Goal: Task Accomplishment & Management: Manage account settings

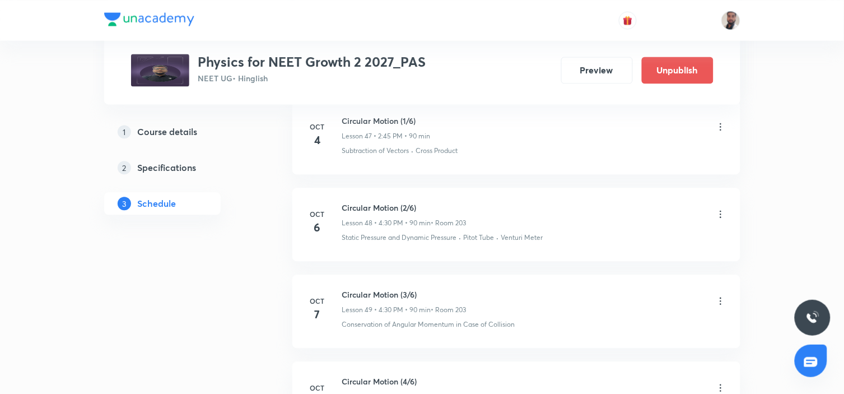
scroll to position [4826, 0]
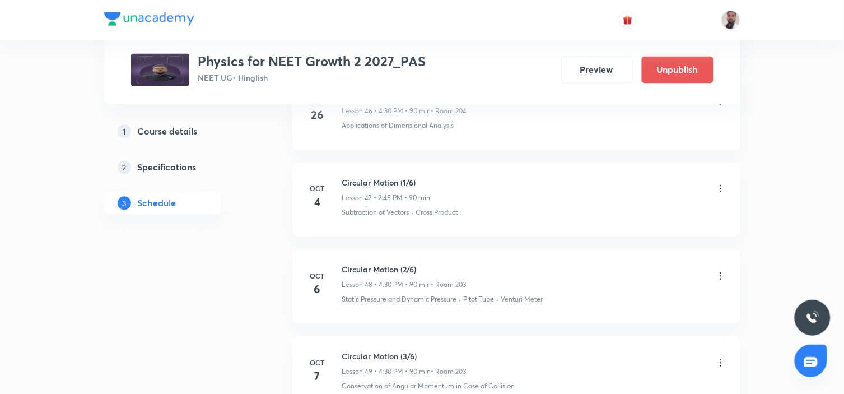
click at [719, 183] on icon at bounding box center [720, 188] width 11 height 11
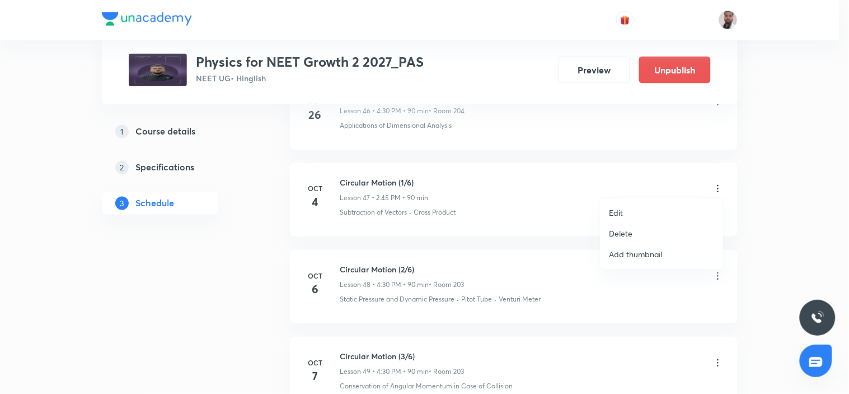
click at [635, 211] on li "Edit" at bounding box center [662, 212] width 123 height 21
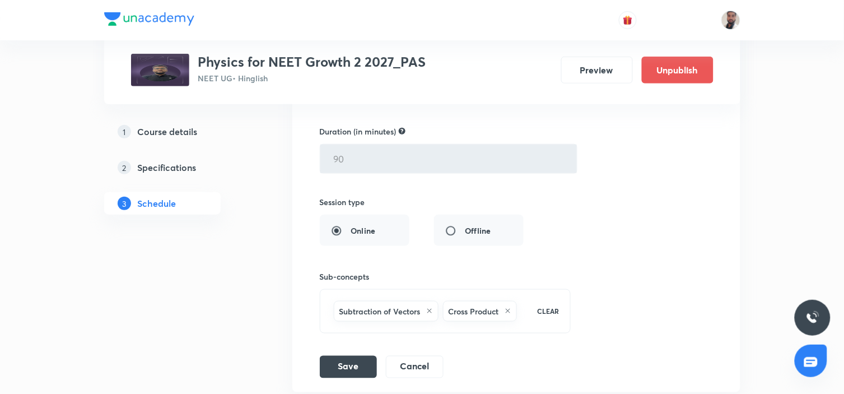
scroll to position [4453, 0]
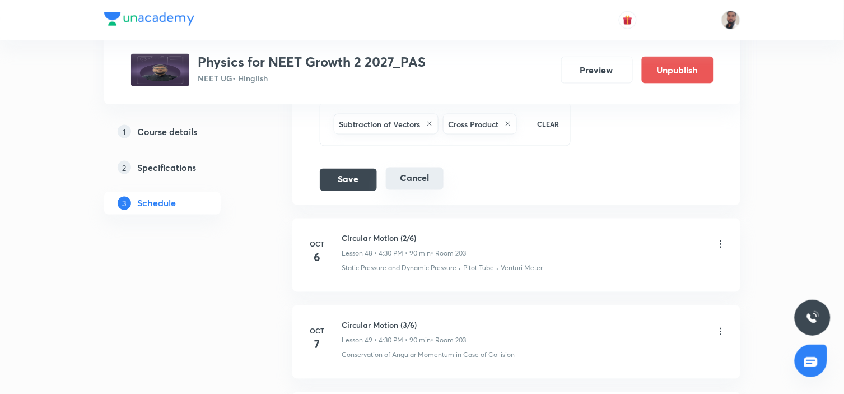
click at [411, 177] on button "Cancel" at bounding box center [415, 178] width 58 height 22
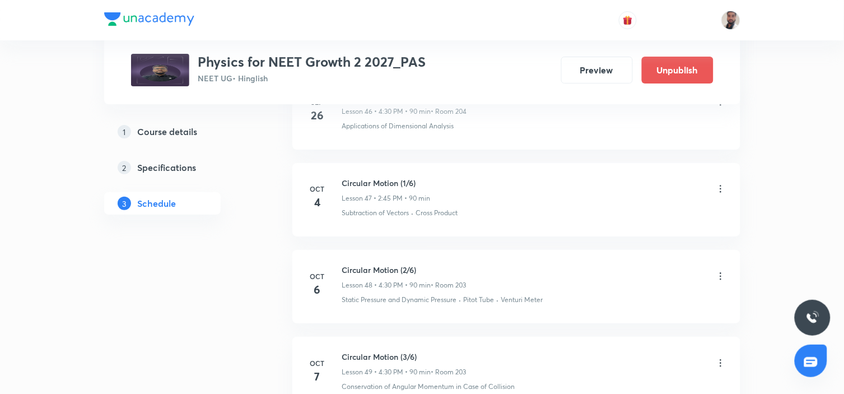
scroll to position [4250, 0]
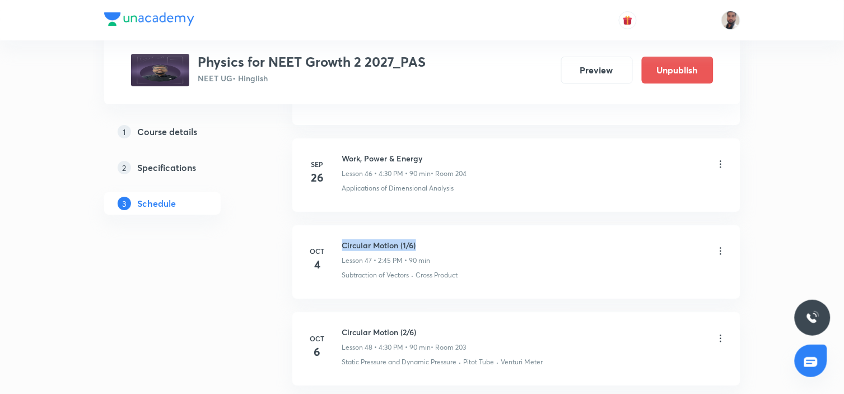
drag, startPoint x: 428, startPoint y: 237, endPoint x: 342, endPoint y: 236, distance: 85.7
click at [342, 239] on h6 "Circular Motion (1/6)" at bounding box center [386, 245] width 88 height 12
copy h6 "Circular Motion (1/6)"
click at [720, 333] on icon at bounding box center [720, 338] width 11 height 11
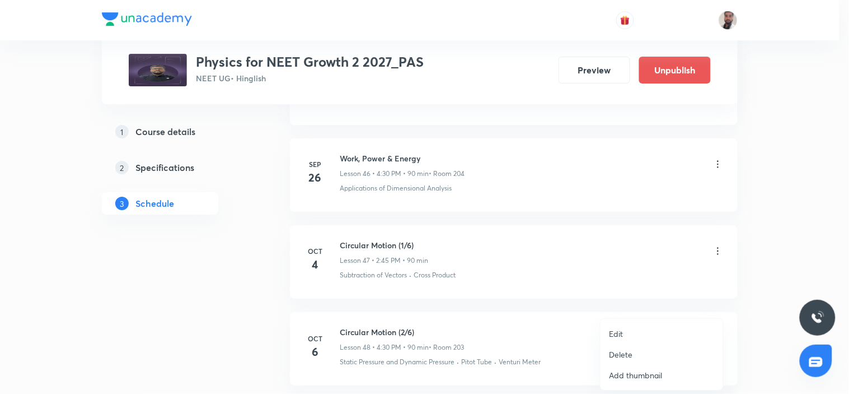
click at [634, 332] on li "Edit" at bounding box center [662, 333] width 123 height 21
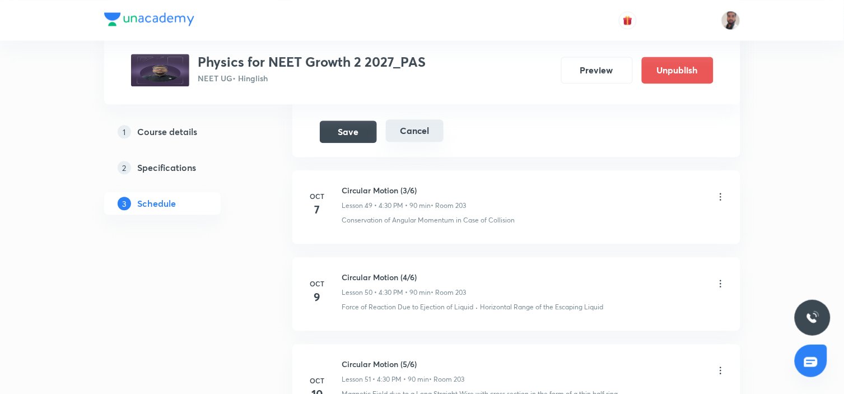
click at [417, 123] on button "Cancel" at bounding box center [415, 130] width 58 height 22
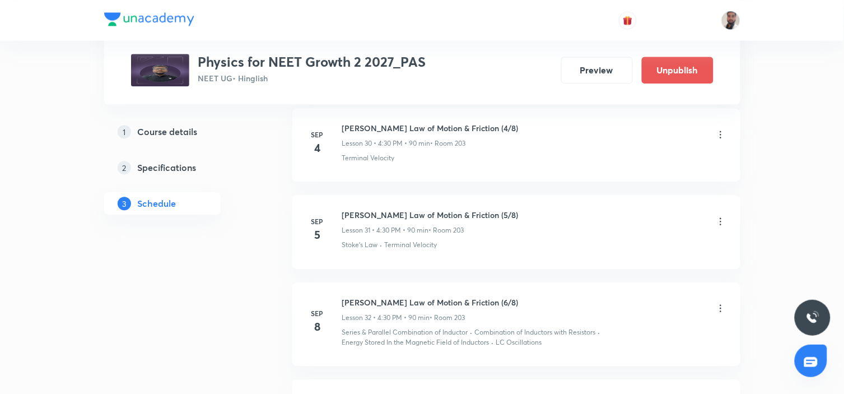
scroll to position [0, 0]
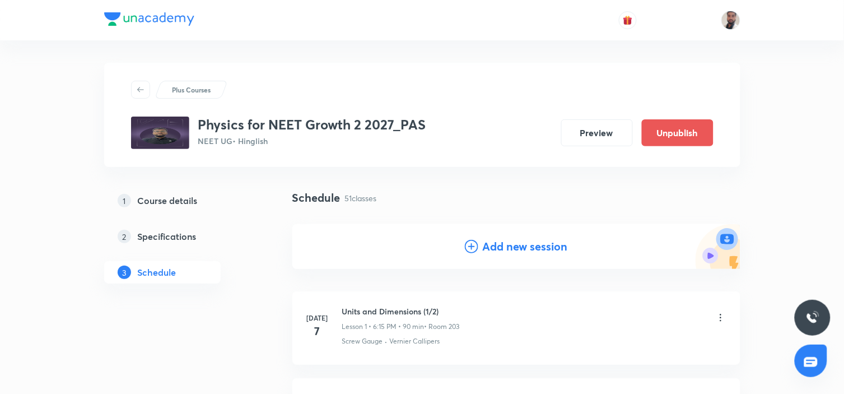
click at [470, 243] on icon at bounding box center [471, 246] width 13 height 13
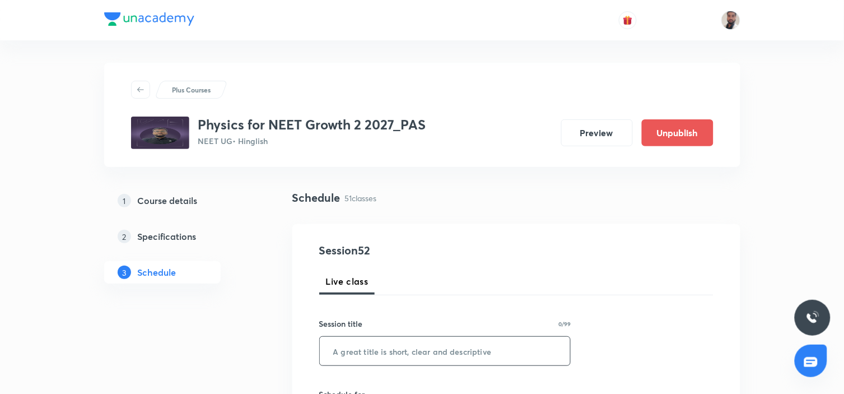
scroll to position [124, 0]
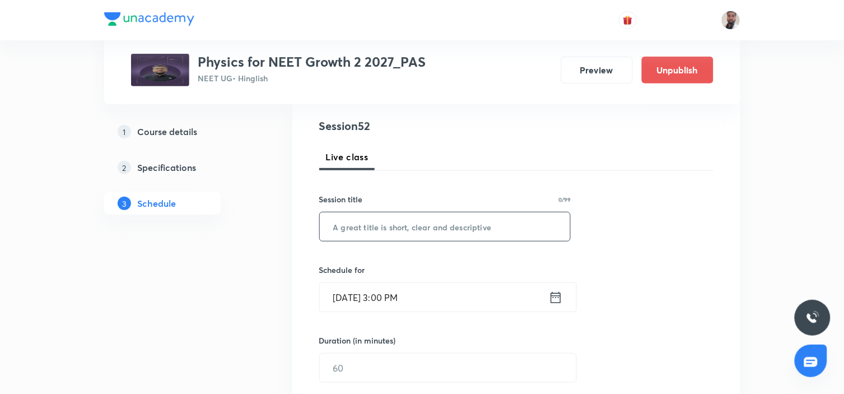
click at [417, 230] on input "text" at bounding box center [445, 226] width 251 height 29
paste input "Circular Motion (1/6)"
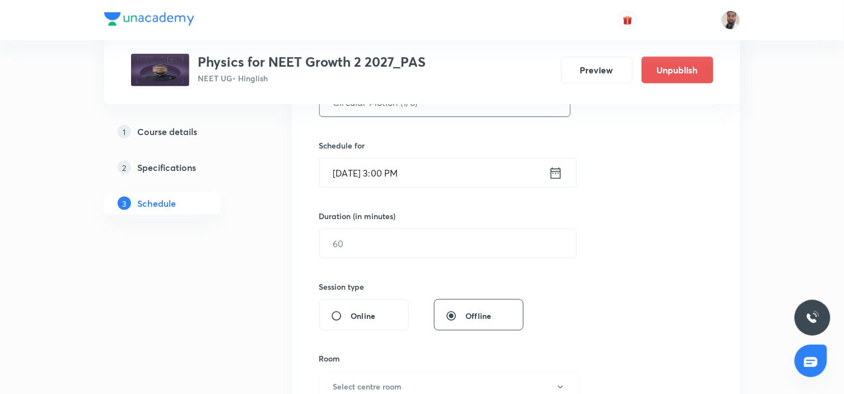
type input "Circular Motion (1/6)"
click at [553, 172] on icon at bounding box center [555, 172] width 10 height 11
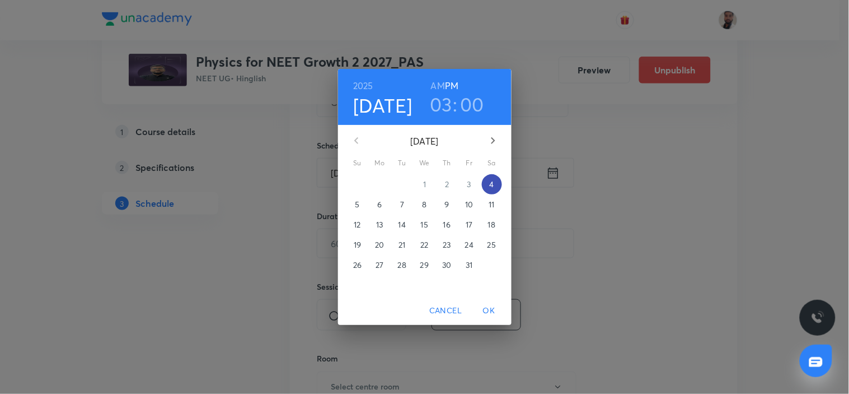
click at [495, 184] on span "4" at bounding box center [492, 184] width 20 height 11
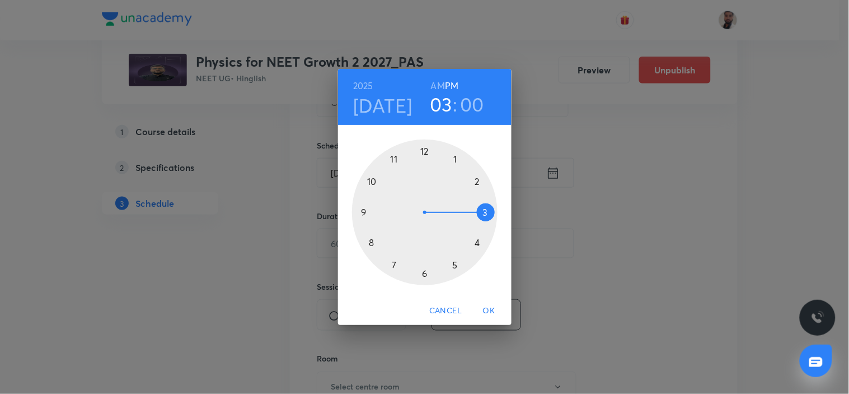
click at [482, 213] on div at bounding box center [425, 212] width 146 height 146
click at [441, 150] on div at bounding box center [425, 212] width 146 height 146
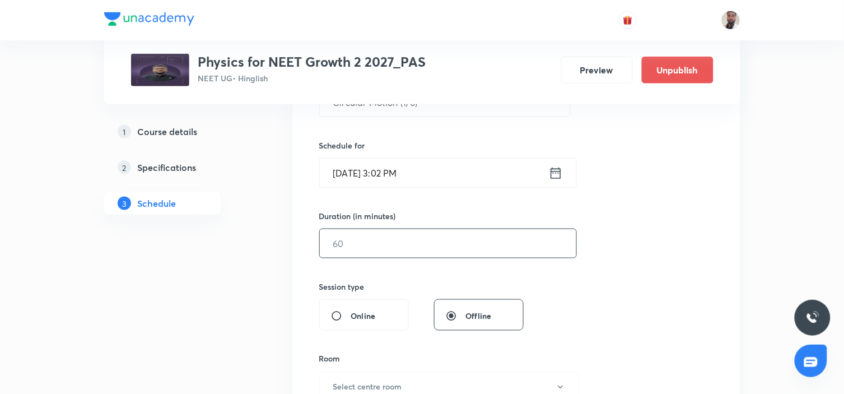
click at [402, 245] on input "text" at bounding box center [448, 243] width 256 height 29
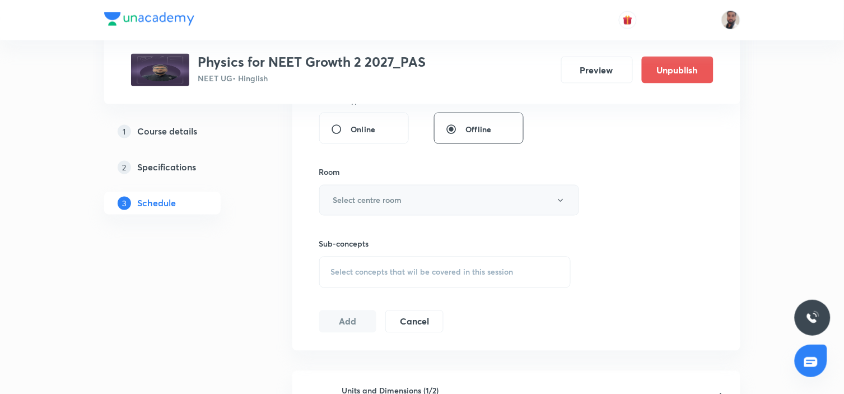
type input "90"
click at [428, 196] on button "Select centre room" at bounding box center [449, 200] width 260 height 31
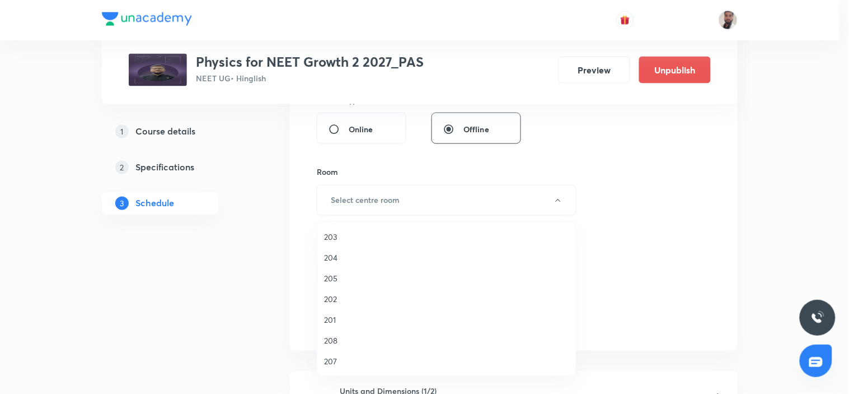
click at [340, 236] on span "203" at bounding box center [446, 237] width 245 height 12
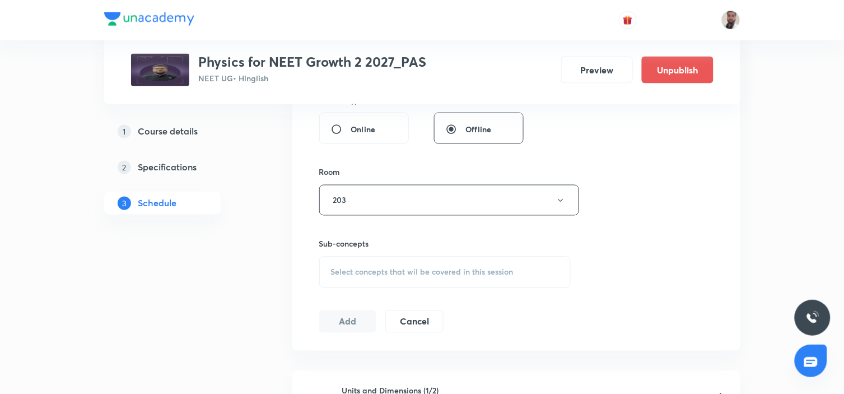
click at [417, 265] on div "Select concepts that wil be covered in this session" at bounding box center [445, 271] width 252 height 31
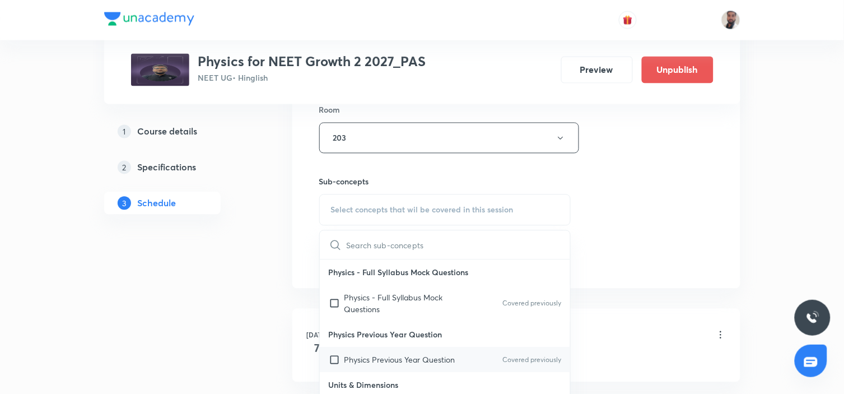
click at [409, 354] on p "Physics Previous Year Question" at bounding box center [399, 360] width 111 height 12
checkbox input "true"
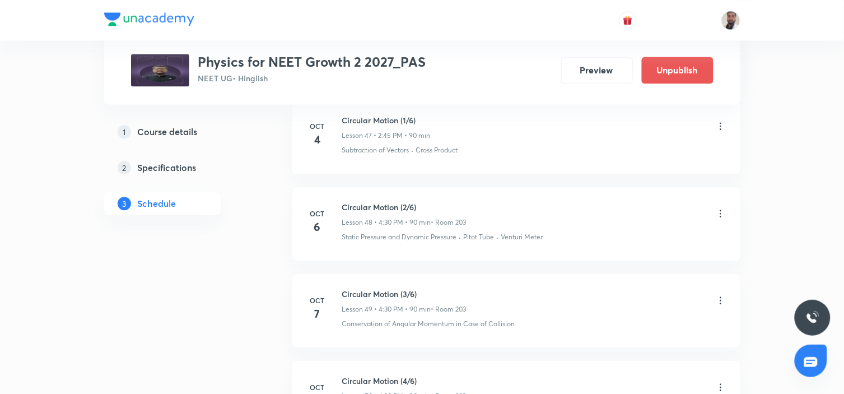
scroll to position [4840, 0]
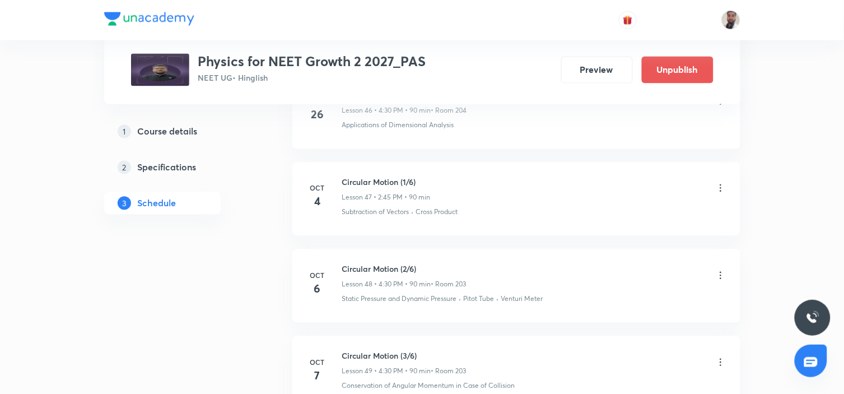
click at [720, 182] on icon at bounding box center [720, 187] width 11 height 11
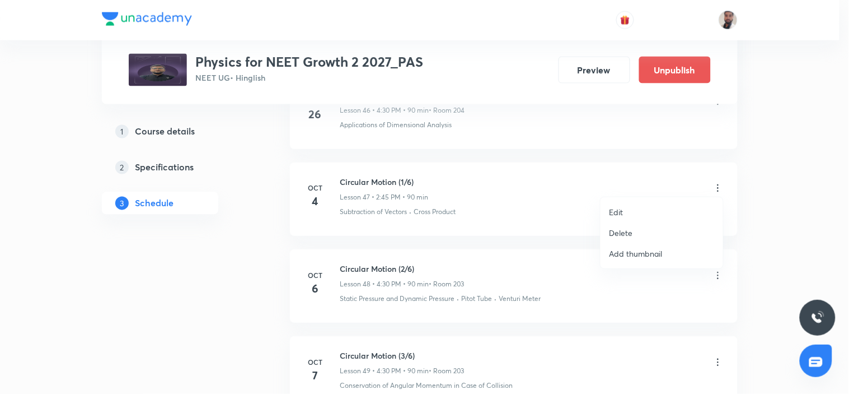
click at [629, 234] on p "Delete" at bounding box center [622, 233] width 24 height 12
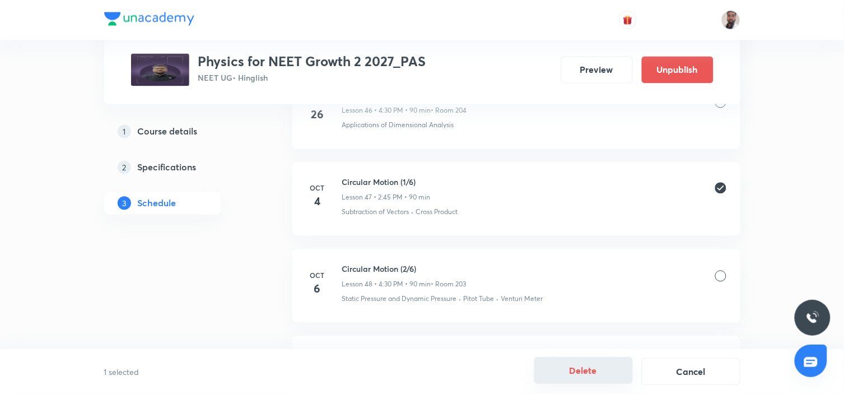
click at [582, 373] on button "Delete" at bounding box center [583, 370] width 99 height 27
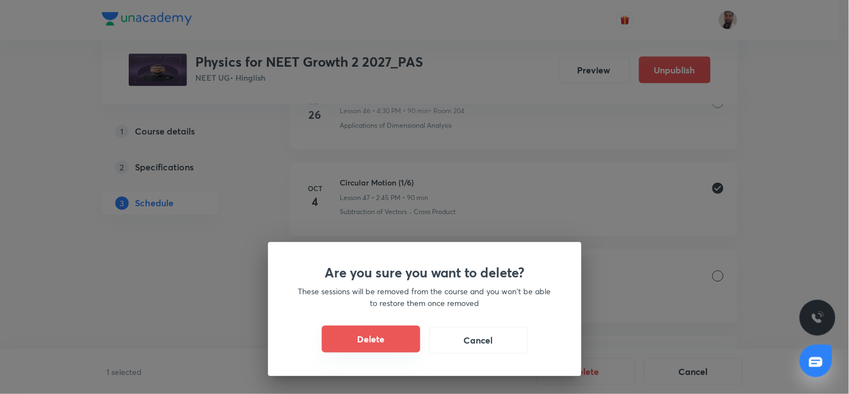
click at [411, 336] on button "Delete" at bounding box center [371, 338] width 99 height 27
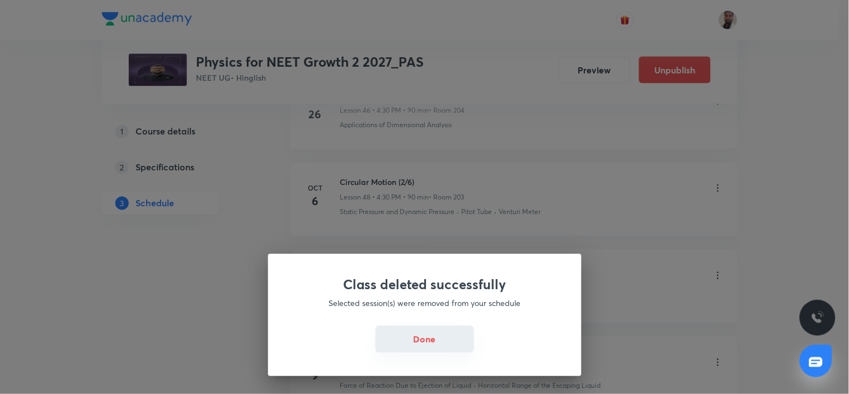
click at [443, 342] on button "Done" at bounding box center [425, 338] width 99 height 27
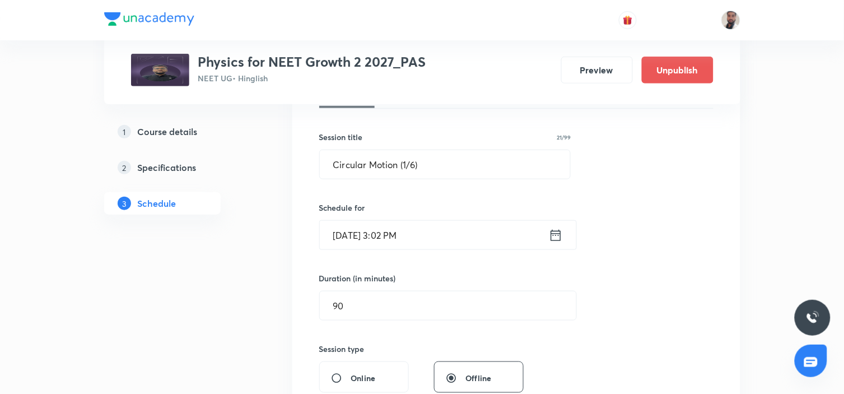
scroll to position [311, 0]
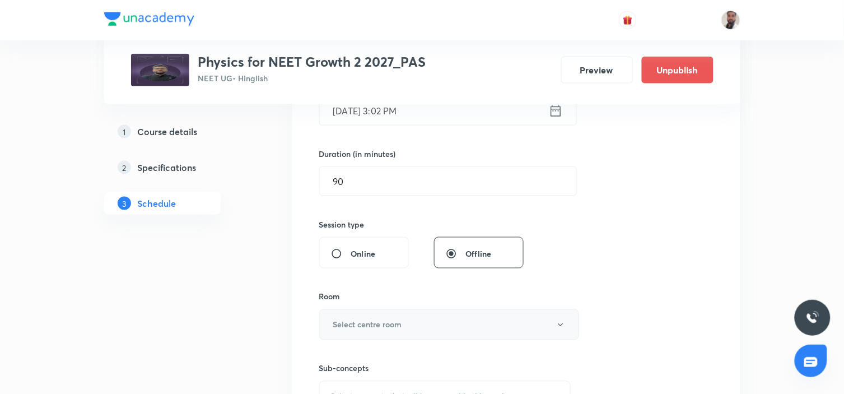
click at [429, 318] on button "Select centre room" at bounding box center [449, 324] width 260 height 31
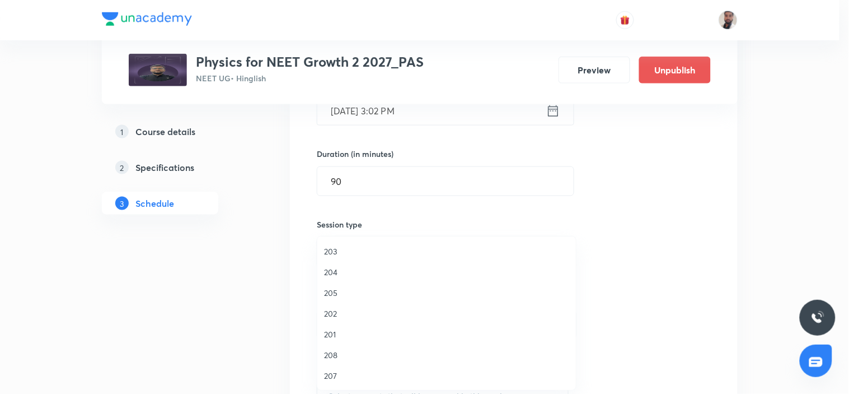
click at [342, 250] on span "203" at bounding box center [446, 251] width 245 height 12
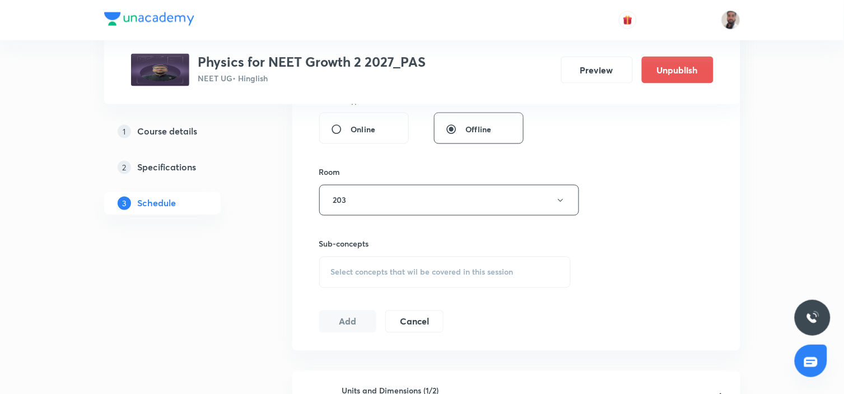
scroll to position [497, 0]
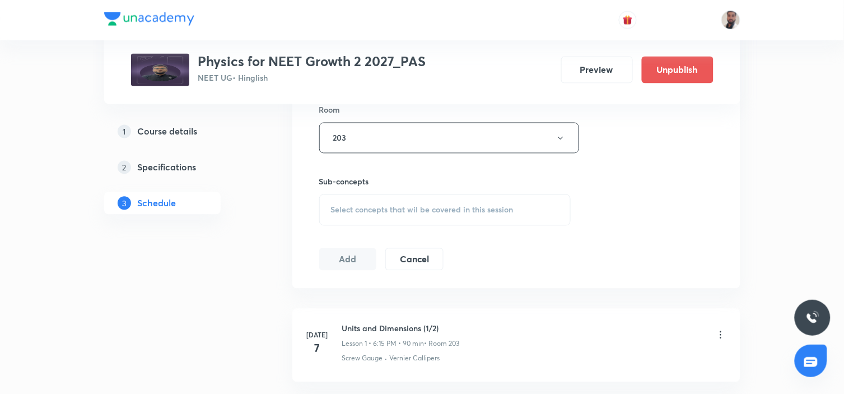
click at [399, 211] on span "Select concepts that wil be covered in this session" at bounding box center [422, 209] width 182 height 9
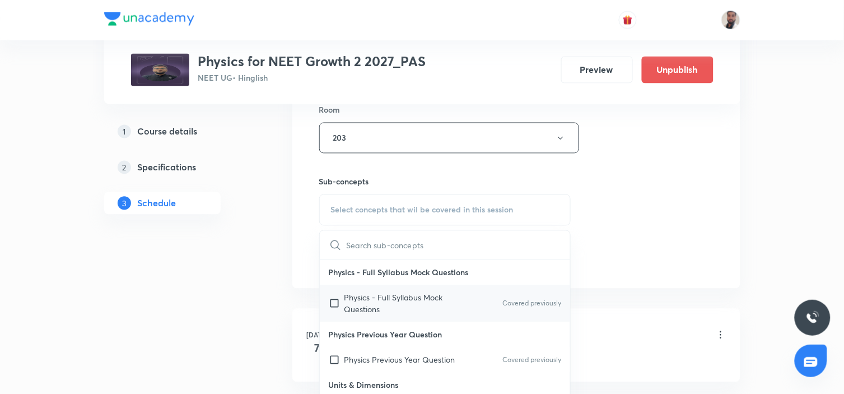
click at [401, 304] on p "Physics - Full Syllabus Mock Questions" at bounding box center [400, 304] width 113 height 24
checkbox input "true"
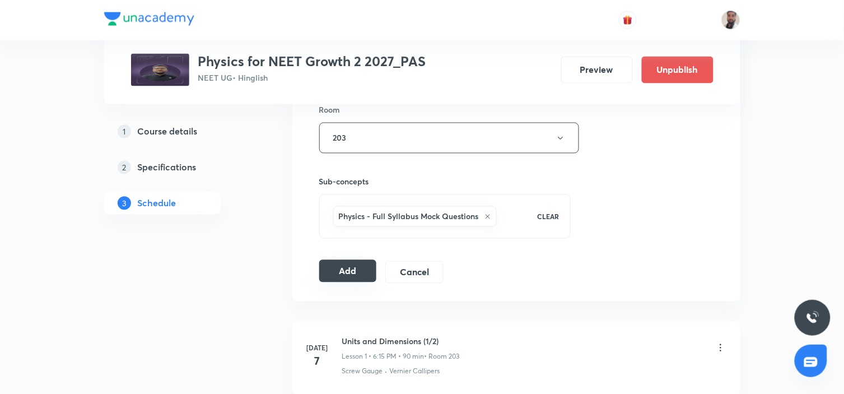
click at [343, 272] on button "Add" at bounding box center [348, 271] width 58 height 22
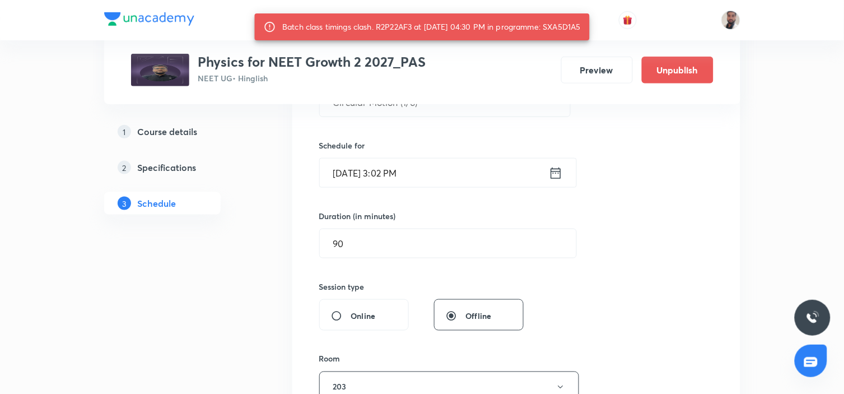
scroll to position [186, 0]
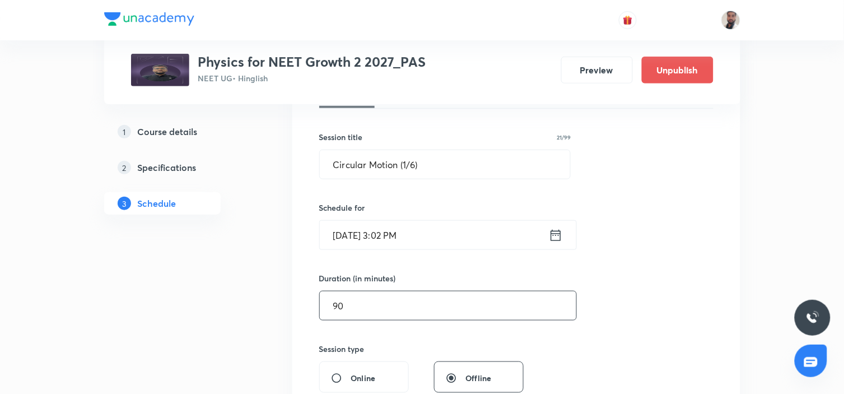
drag, startPoint x: 372, startPoint y: 312, endPoint x: 292, endPoint y: 310, distance: 80.1
click at [292, 310] on div "Session 51 Live class Session title 21/99 Circular Motion (1/6) ​ Schedule for …" at bounding box center [516, 325] width 448 height 574
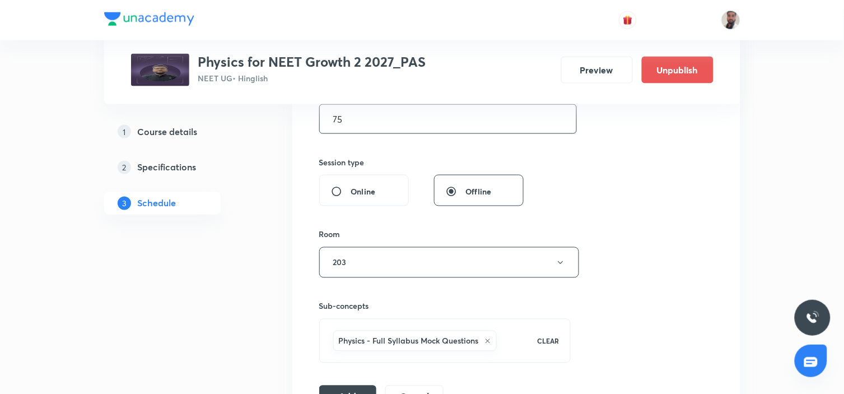
scroll to position [435, 0]
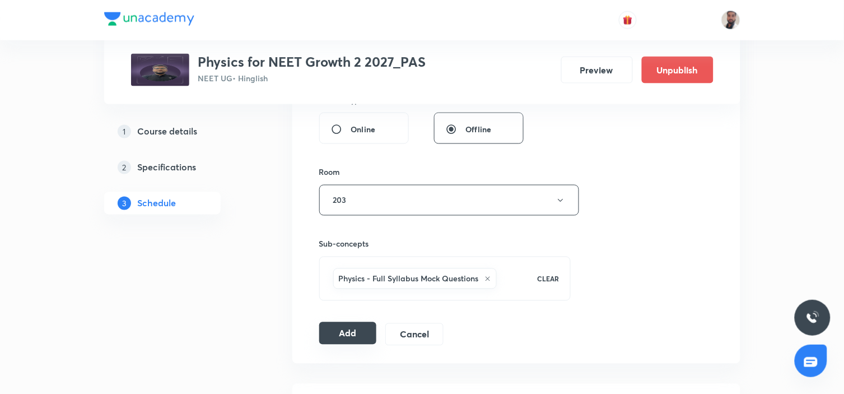
type input "75"
click at [357, 331] on button "Add" at bounding box center [348, 333] width 58 height 22
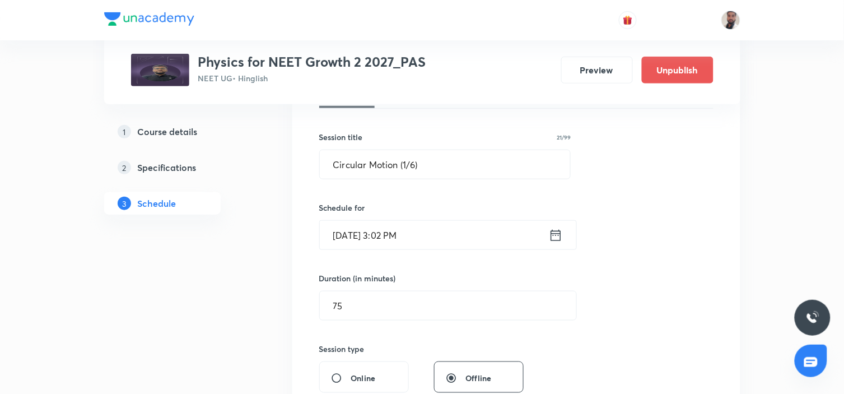
scroll to position [124, 0]
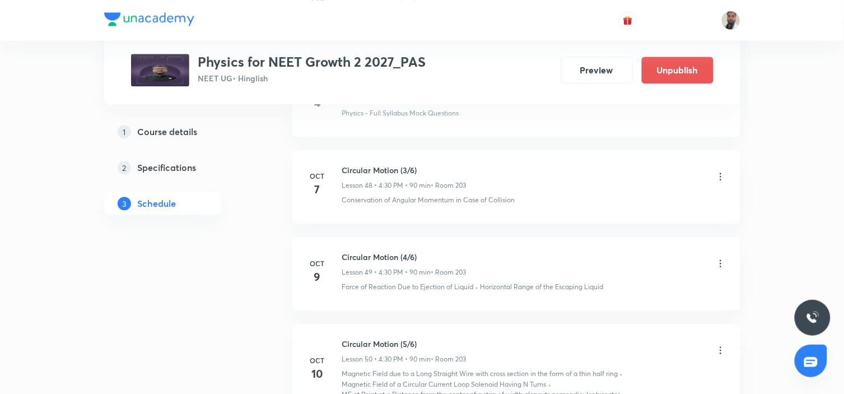
scroll to position [4951, 0]
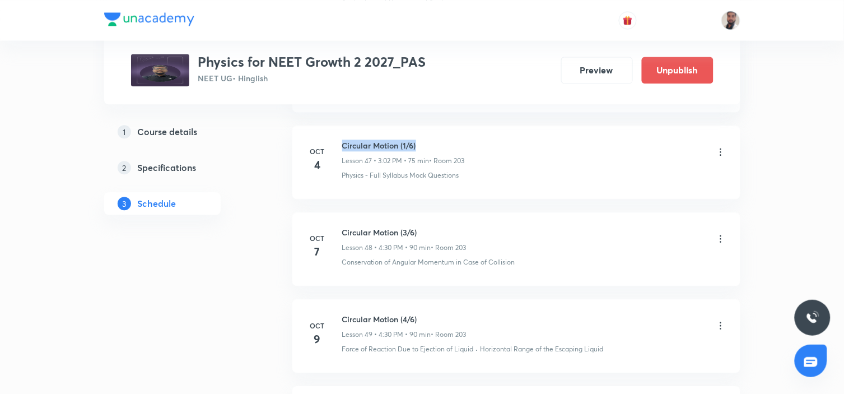
drag, startPoint x: 420, startPoint y: 140, endPoint x: 344, endPoint y: 143, distance: 76.2
click at [344, 143] on h6 "Circular Motion (1/6)" at bounding box center [403, 145] width 123 height 12
copy h6 "Circular Motion (1/6)"
click at [478, 170] on div "Physics - Full Syllabus Mock Questions" at bounding box center [534, 175] width 384 height 10
